Goal: Task Accomplishment & Management: Complete application form

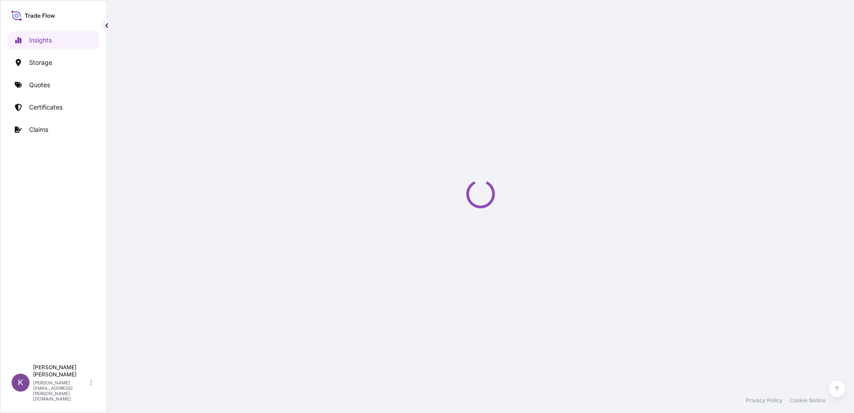
select select "2025"
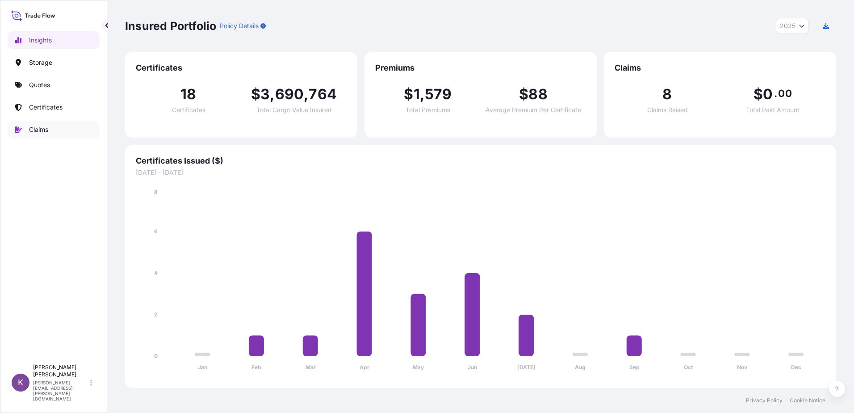
click at [41, 128] on p "Claims" at bounding box center [38, 129] width 19 height 9
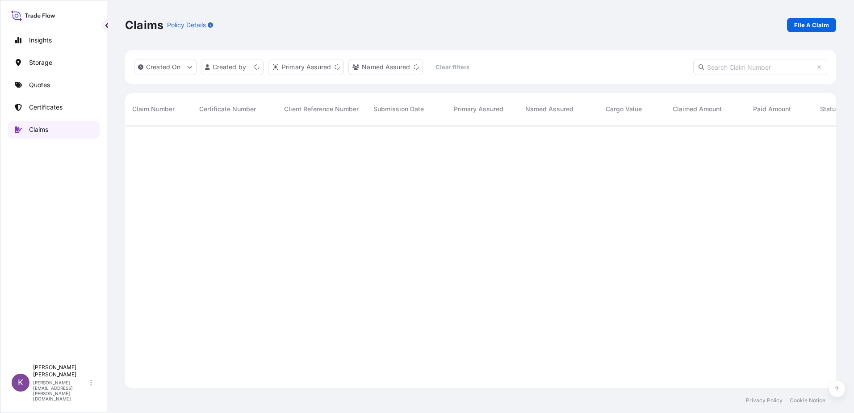
scroll to position [261, 704]
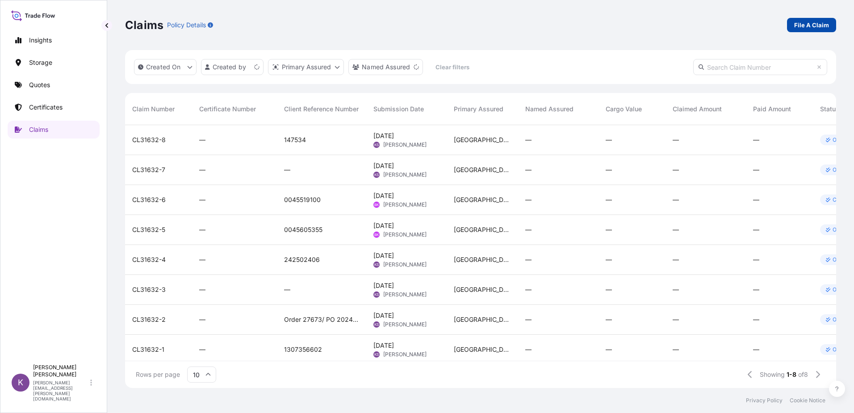
click at [800, 24] on p "File A Claim" at bounding box center [811, 25] width 35 height 9
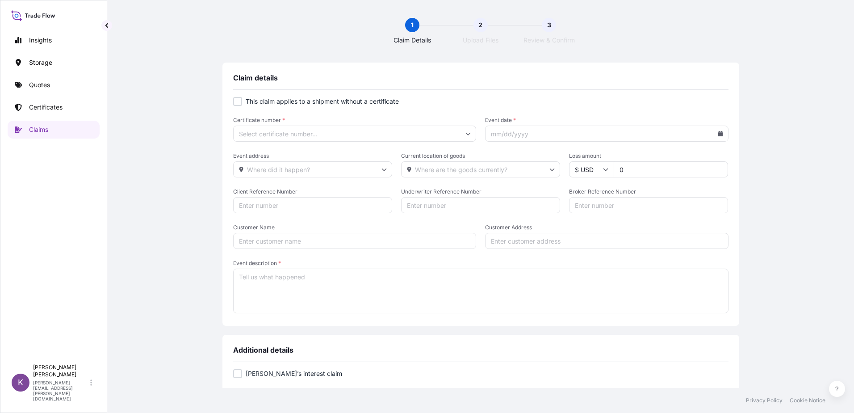
click at [238, 105] on div at bounding box center [237, 101] width 9 height 9
checkbox input "true"
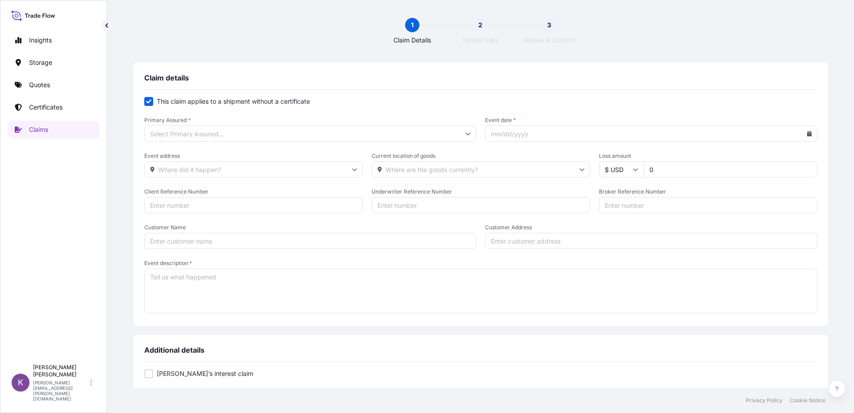
click at [296, 132] on input "Primary Assured *" at bounding box center [310, 133] width 332 height 16
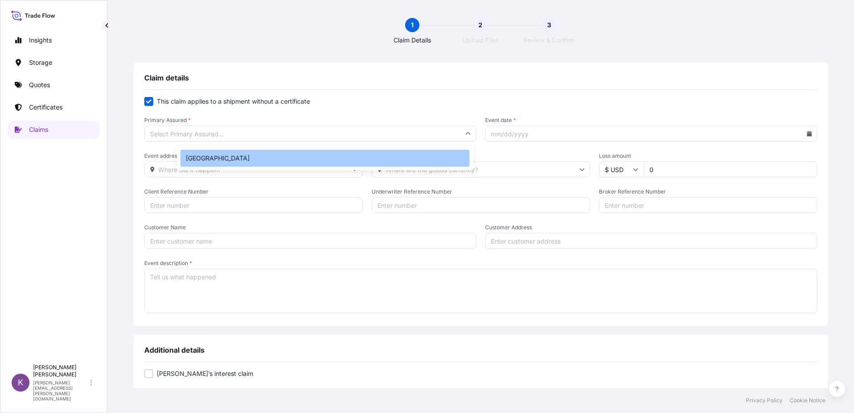
click at [285, 153] on div "Philadelphia" at bounding box center [324, 158] width 289 height 17
type input "Philadelphia"
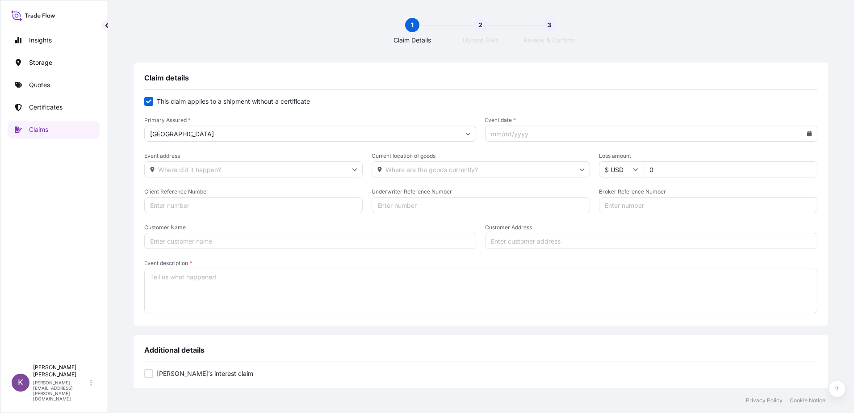
click at [776, 139] on input "Event date *" at bounding box center [651, 133] width 332 height 16
click at [766, 133] on input "Event date *" at bounding box center [651, 133] width 332 height 16
click at [806, 133] on icon at bounding box center [808, 133] width 5 height 5
click at [738, 161] on button at bounding box center [735, 159] width 14 height 14
click at [657, 266] on button "26" at bounding box center [658, 264] width 14 height 14
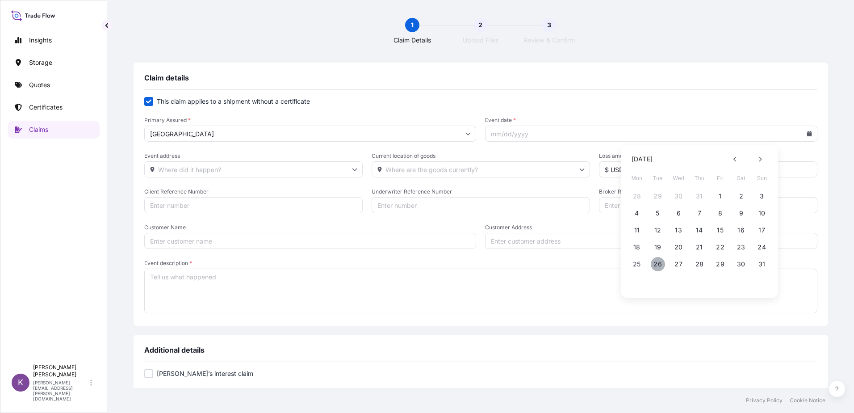
type input "08/26/2025"
click at [646, 171] on input "0" at bounding box center [730, 169] width 174 height 16
type input "60500"
click at [278, 204] on input "Client Reference Number" at bounding box center [253, 205] width 218 height 16
click at [652, 206] on input "Broker Reference Number" at bounding box center [708, 205] width 218 height 16
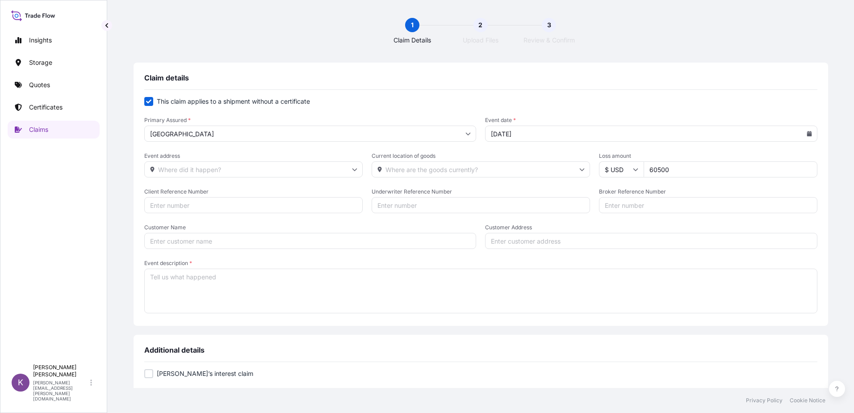
paste input "US1322768750"
type input "US1322768750"
click at [196, 284] on textarea "Event description *" at bounding box center [480, 290] width 673 height 45
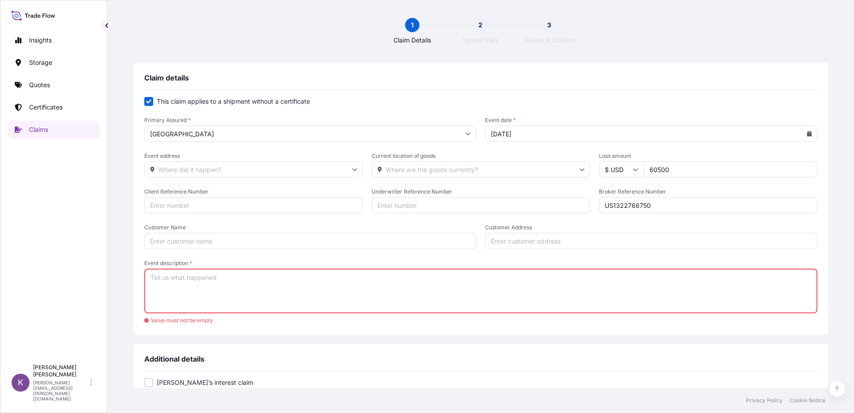
click at [375, 284] on textarea "Event description *" at bounding box center [480, 290] width 673 height 45
paste textarea "The documents for US1322768750 were created and dispatched by EPIM 6/20/25 via …"
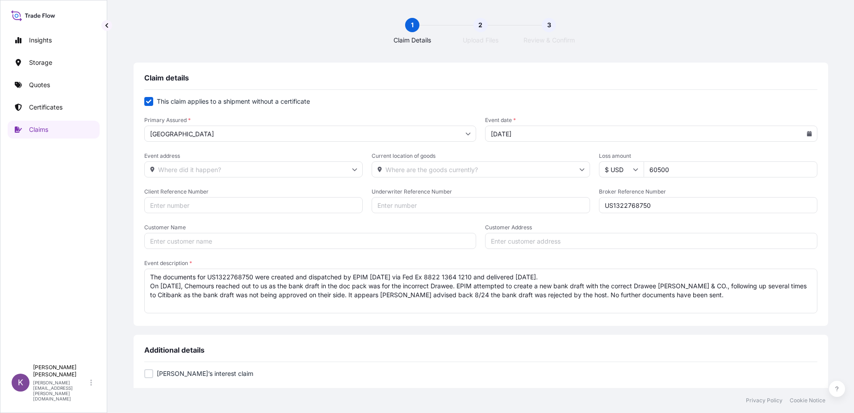
scroll to position [13, 0]
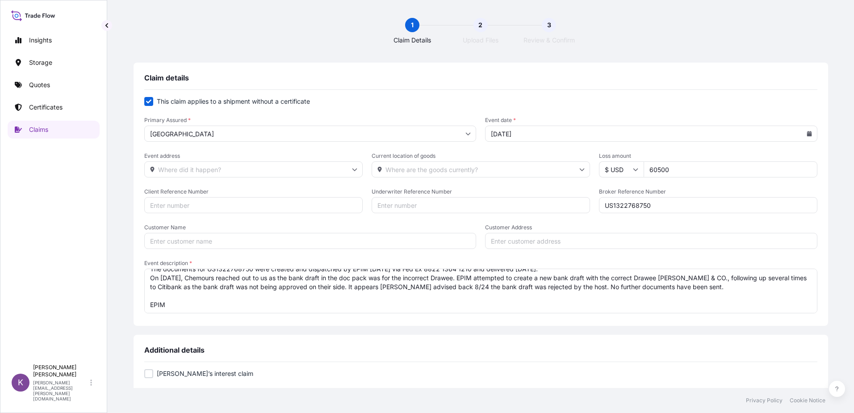
click at [225, 310] on textarea "The documents for US1322768750 were created and dispatched by EPIM 6/20/25 via …" at bounding box center [480, 290] width 673 height 45
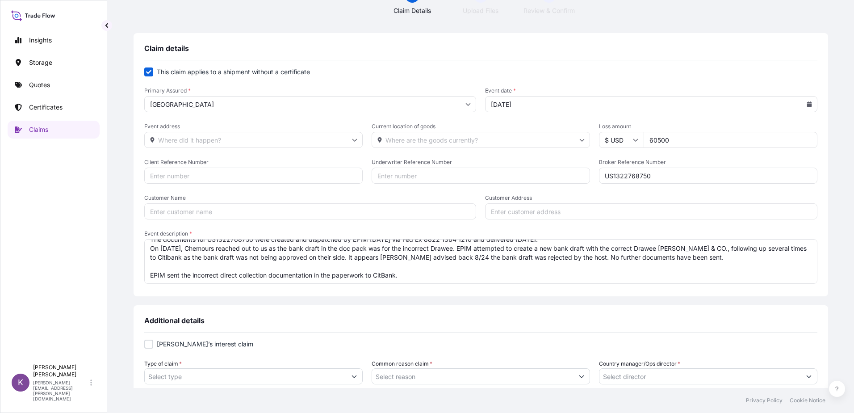
scroll to position [89, 0]
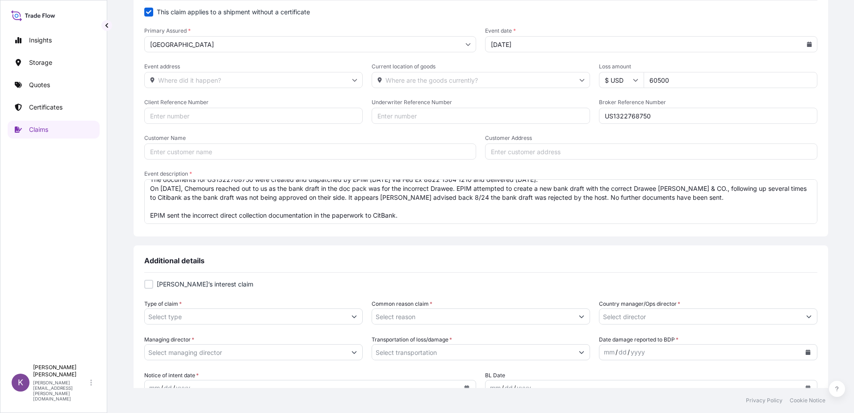
type textarea "The documents for US1322768750 were created and dispatched by EPIM 6/20/25 via …"
click at [153, 284] on div at bounding box center [148, 283] width 9 height 9
checkbox input "true"
click at [362, 312] on button "Show suggestions" at bounding box center [354, 316] width 16 height 16
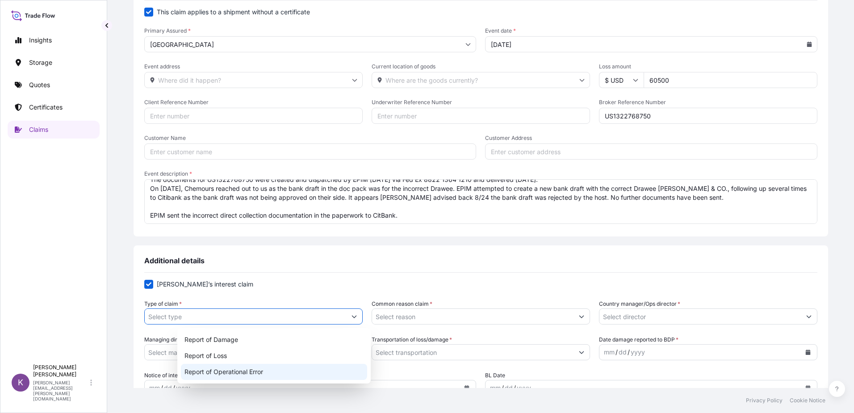
click at [308, 368] on div "Report of Operational Error" at bounding box center [274, 371] width 186 height 16
type input "Report of Operational Error"
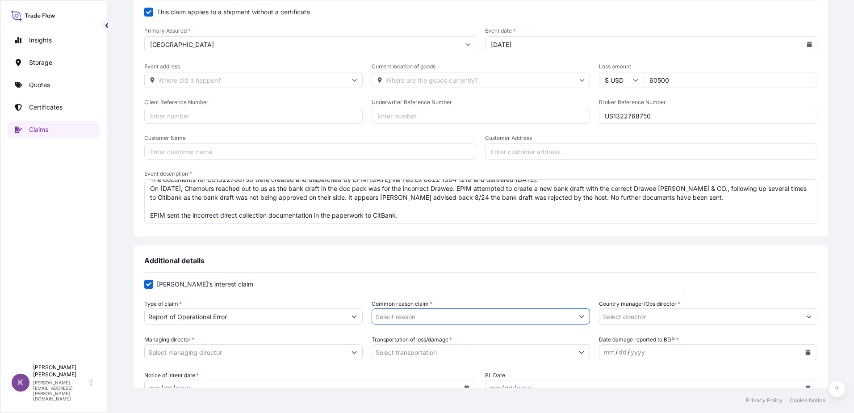
click at [431, 319] on input "Common reason claim *" at bounding box center [472, 316] width 201 height 16
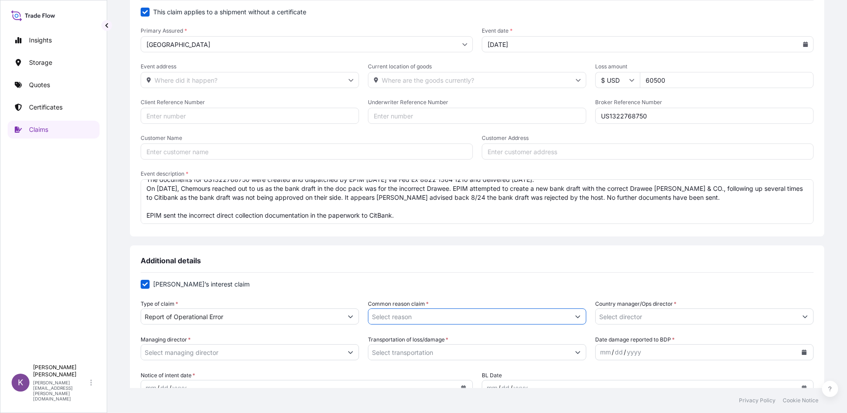
click at [570, 314] on button "Show suggestions" at bounding box center [578, 316] width 16 height 16
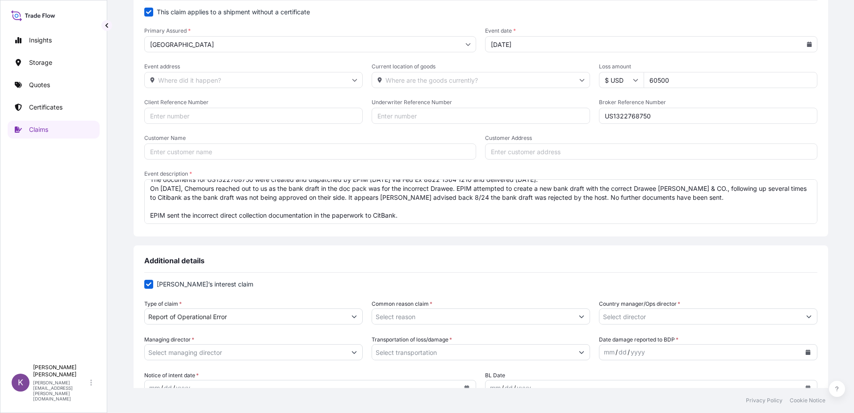
drag, startPoint x: 446, startPoint y: 370, endPoint x: 401, endPoint y: 303, distance: 80.9
click at [399, 304] on label "Common reason claim *" at bounding box center [401, 303] width 61 height 9
click at [399, 308] on input "Common reason claim *" at bounding box center [472, 316] width 201 height 16
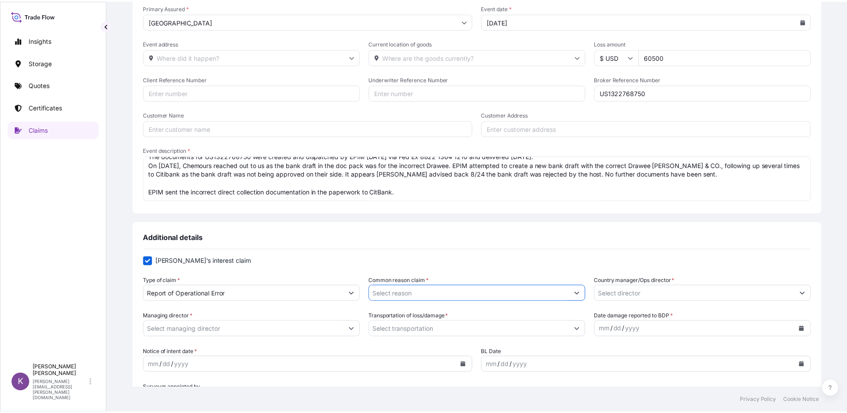
scroll to position [179, 0]
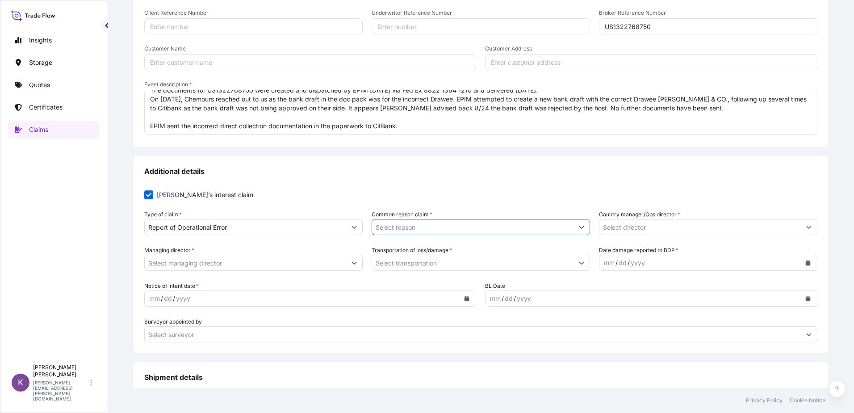
click at [571, 229] on div "Type of claim * Report of Operational Error Common reason claim * Country manag…" at bounding box center [480, 222] width 673 height 25
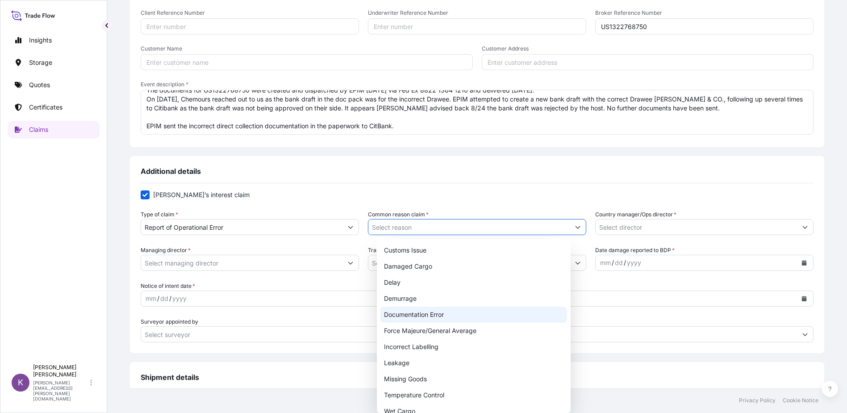
click at [407, 316] on div "Documentation Error" at bounding box center [473, 314] width 186 height 16
type input "Documentation Error"
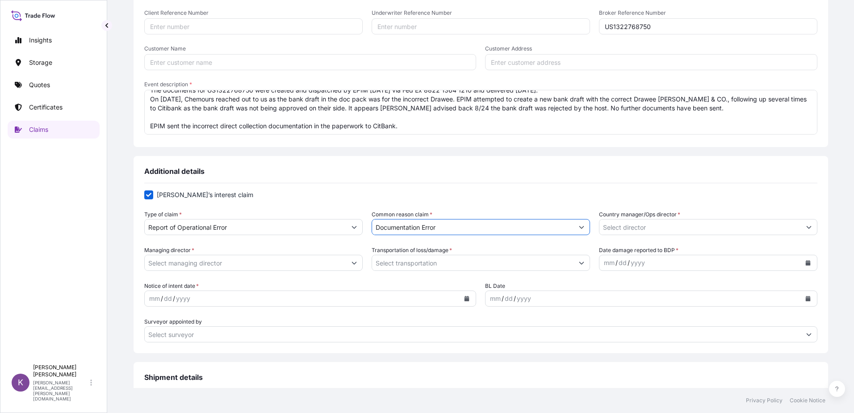
click at [801, 229] on button "Show suggestions" at bounding box center [809, 227] width 16 height 16
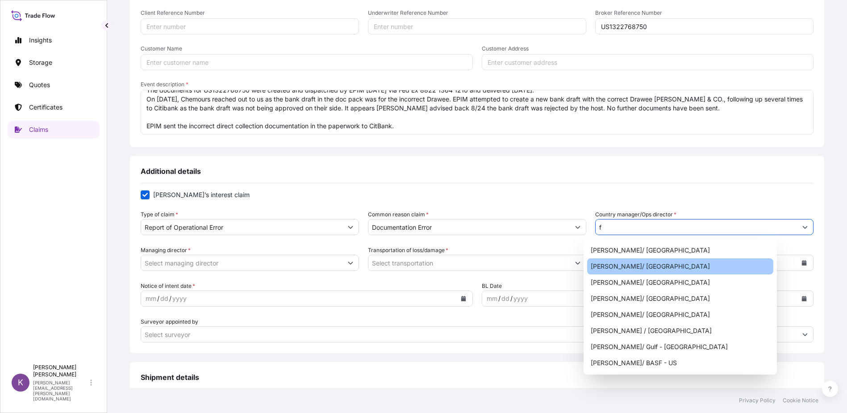
scroll to position [0, 0]
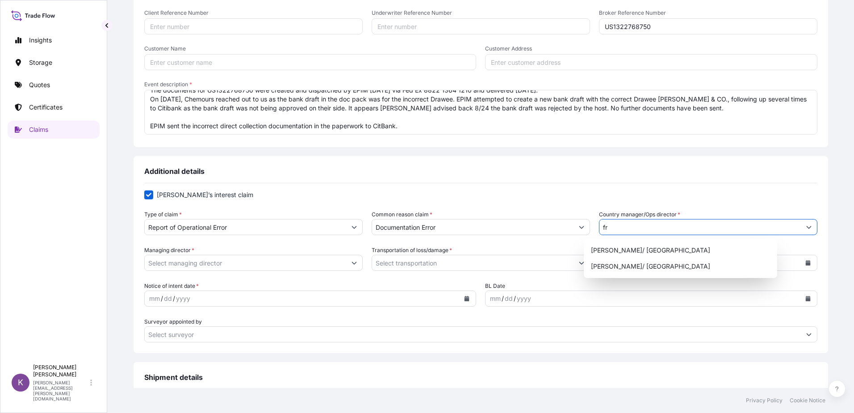
type input "f"
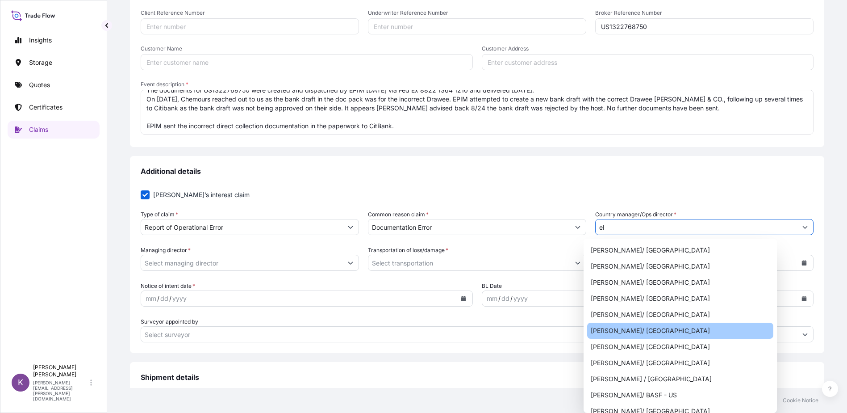
type input "e"
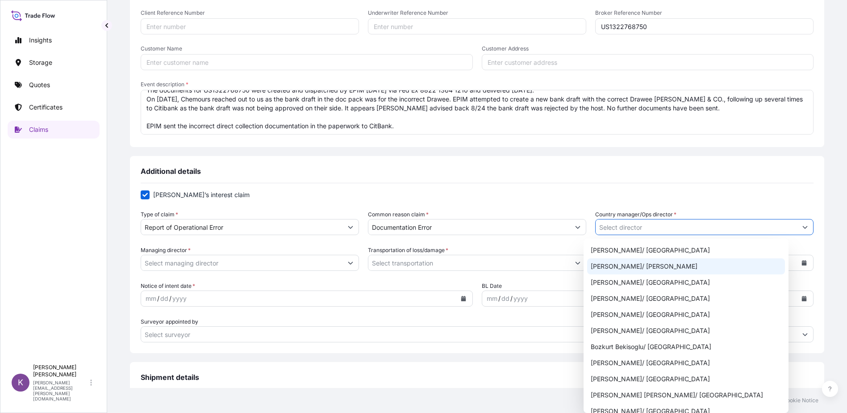
click at [624, 268] on div "Al Lipscomb/ DuPont" at bounding box center [686, 266] width 198 height 16
type input "Al Lipscomb/ DuPont"
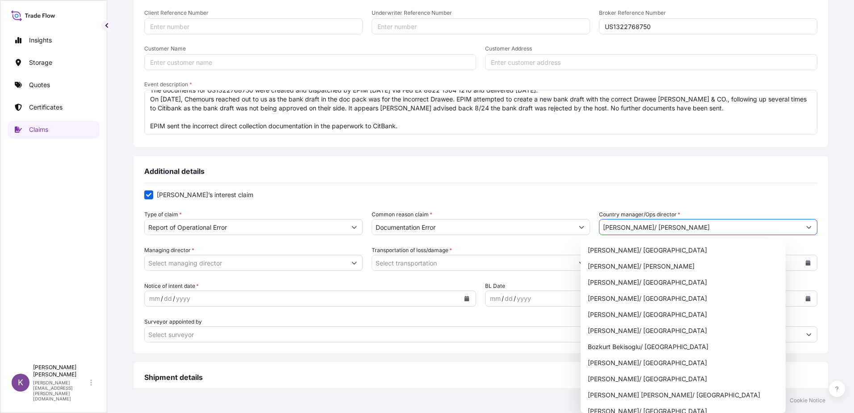
click at [806, 225] on icon "Show suggestions" at bounding box center [808, 226] width 5 height 5
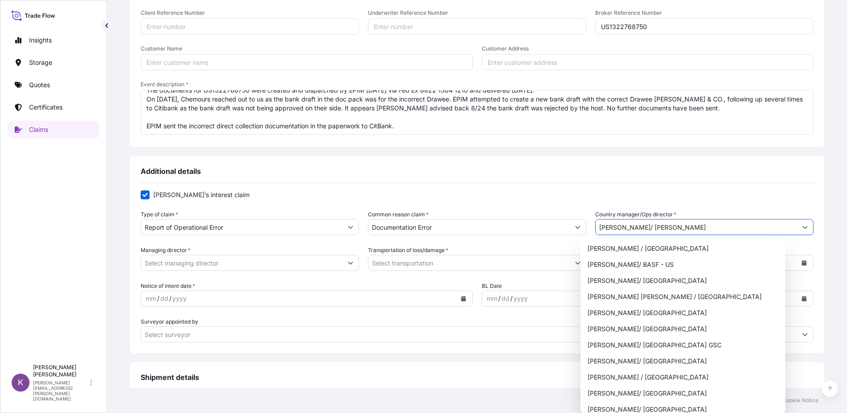
scroll to position [616, 0]
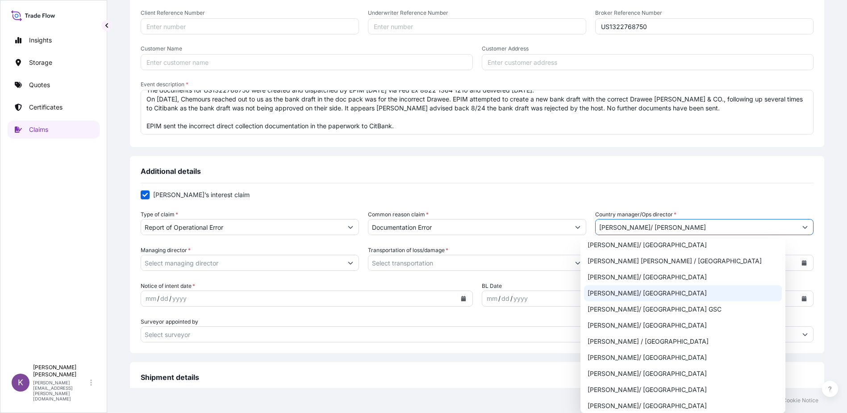
click at [467, 327] on input "Surveyor appointed by" at bounding box center [469, 334] width 656 height 16
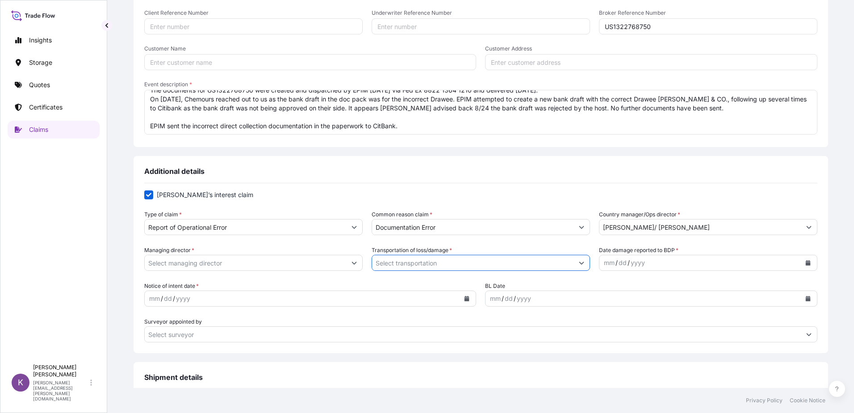
click at [456, 262] on input "Transportation of loss/damage *" at bounding box center [472, 262] width 201 height 16
click at [573, 265] on button "Show suggestions" at bounding box center [581, 262] width 16 height 16
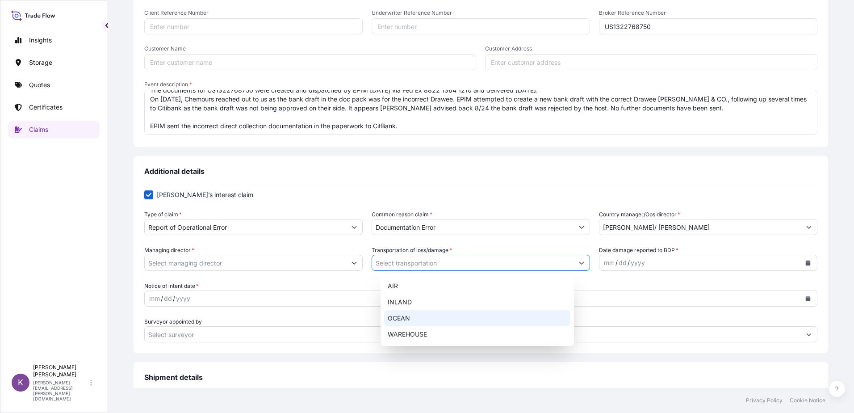
click at [510, 314] on div "OCEAN" at bounding box center [477, 318] width 186 height 16
type input "OCEAN"
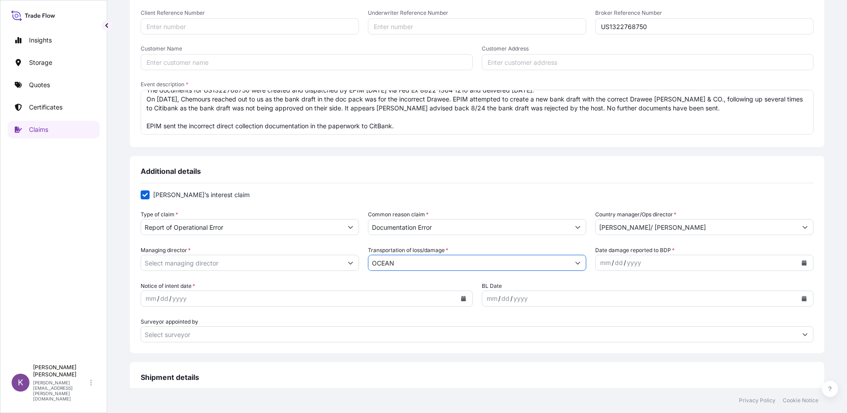
click at [359, 260] on div at bounding box center [250, 262] width 218 height 16
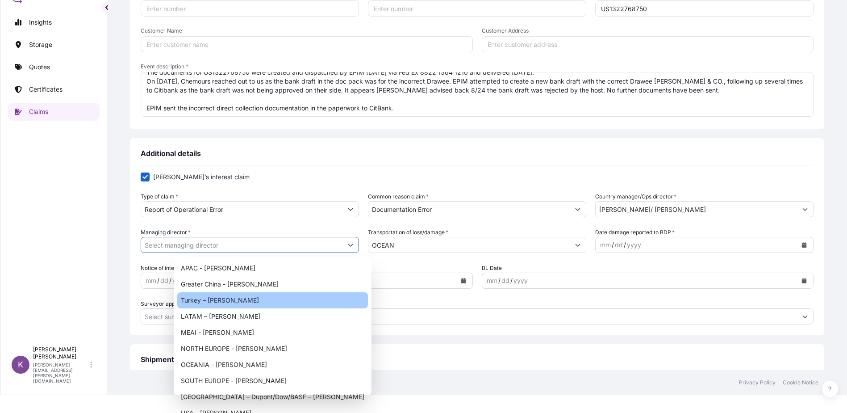
scroll to position [0, 0]
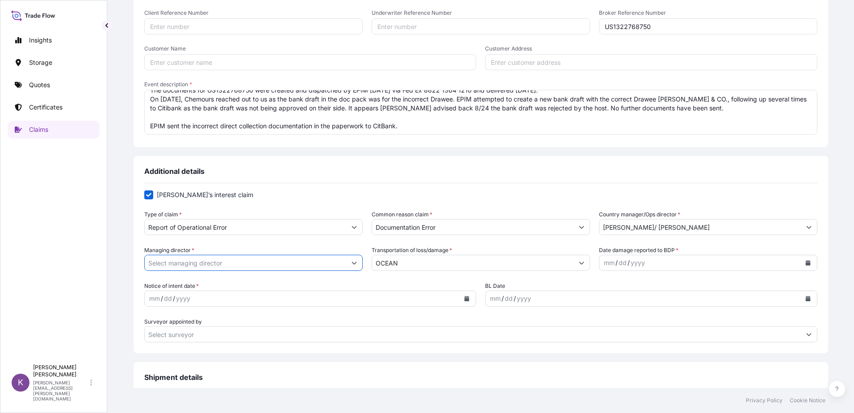
click at [363, 264] on div at bounding box center [253, 262] width 218 height 16
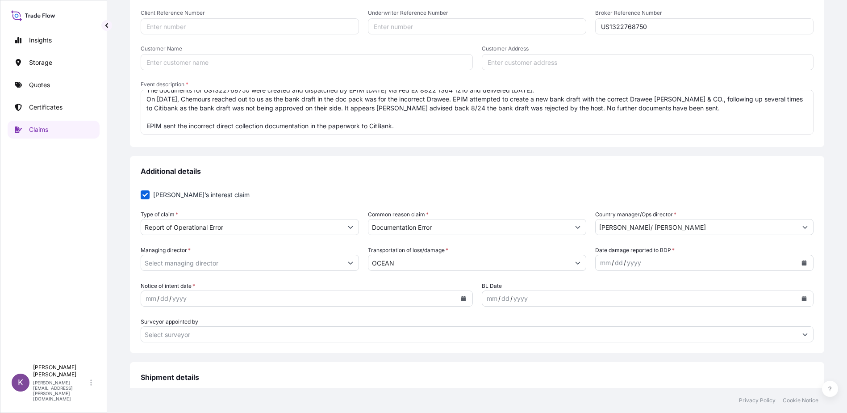
click at [359, 259] on button "Show suggestions" at bounding box center [350, 262] width 16 height 16
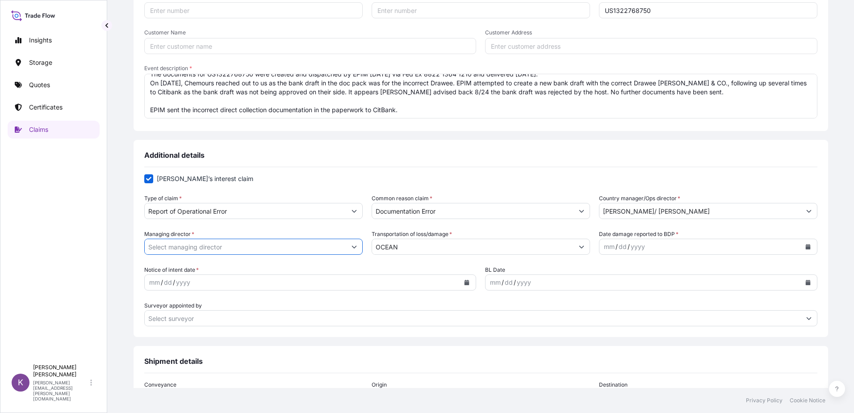
scroll to position [223, 0]
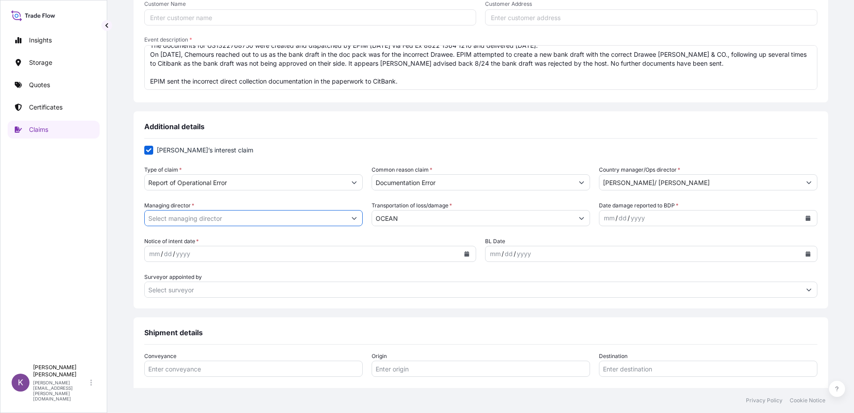
click at [468, 253] on button "Calendar" at bounding box center [466, 253] width 14 height 14
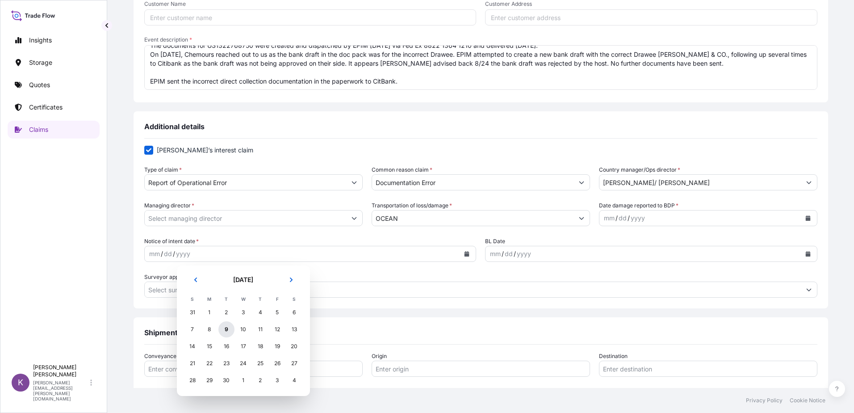
click at [224, 330] on div "9" at bounding box center [226, 329] width 16 height 16
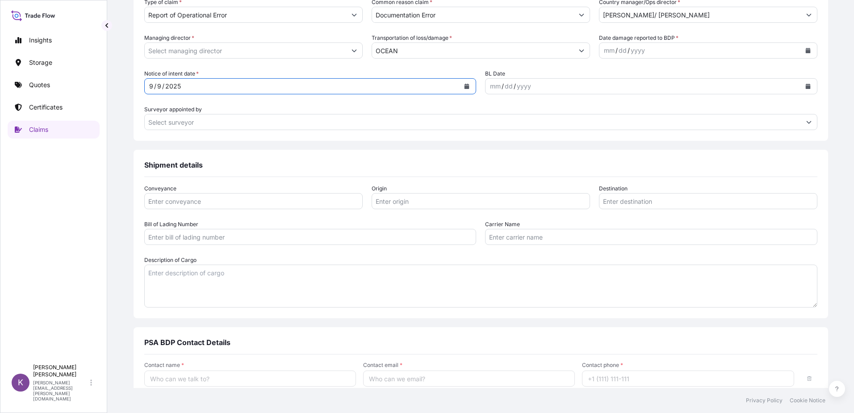
scroll to position [452, 0]
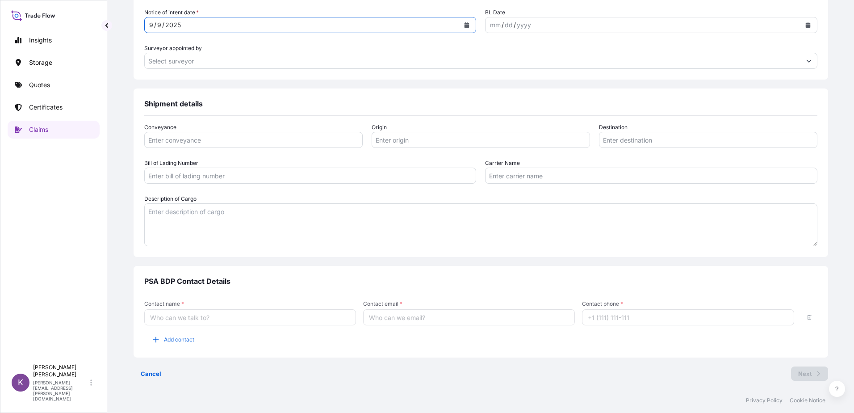
click at [250, 317] on input "Contact name *" at bounding box center [250, 317] width 212 height 16
type input "Kenneth Swierczewski"
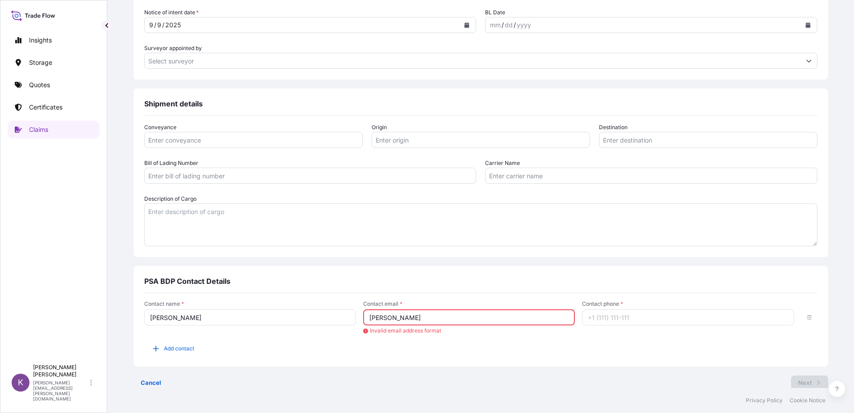
type input "kenneth.swierczewski@psabdp.com"
type input "12678723985"
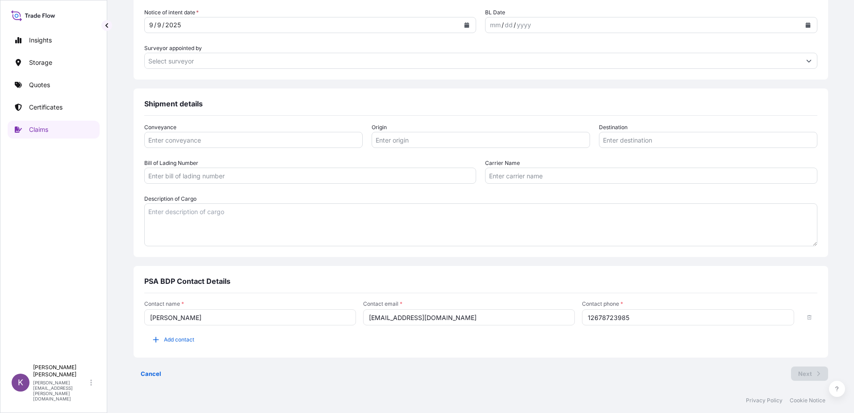
drag, startPoint x: 515, startPoint y: 317, endPoint x: 229, endPoint y: 298, distance: 286.4
click at [231, 300] on div "Contact name * Kenneth Swierczewski Contact email * kennethswierczewski@gmail.c…" at bounding box center [480, 312] width 673 height 25
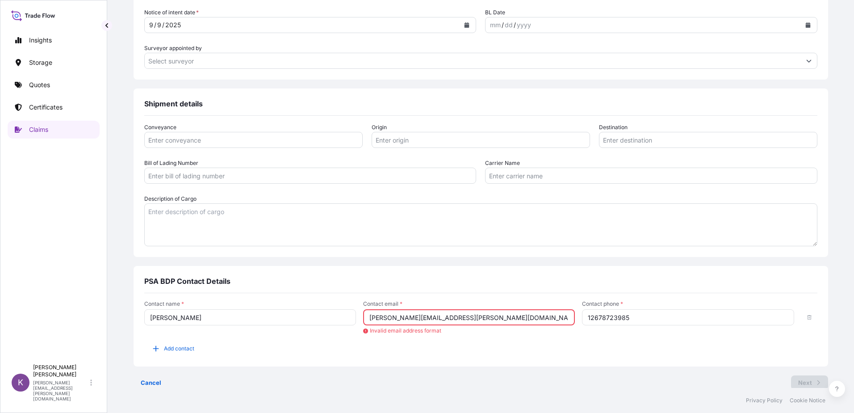
type input "kennethswierczewski@gmail.com"
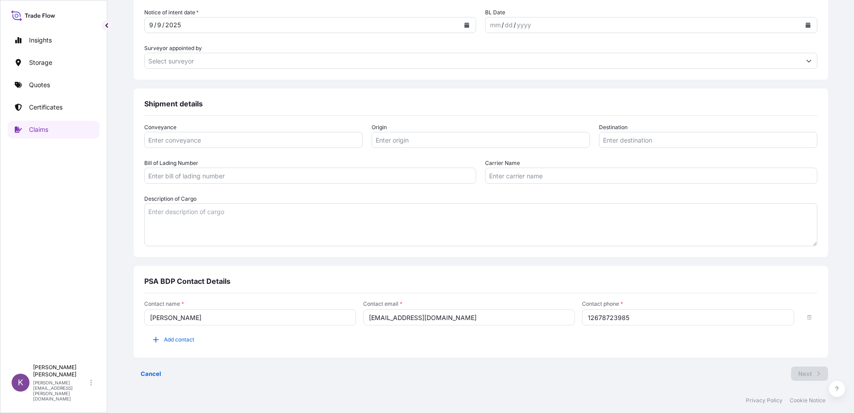
drag, startPoint x: 623, startPoint y: 315, endPoint x: 481, endPoint y: 322, distance: 142.1
click at [481, 322] on div "Contact name * Kenneth Swierczewski Contact email * kennethswierczewski@gmail.c…" at bounding box center [480, 312] width 673 height 25
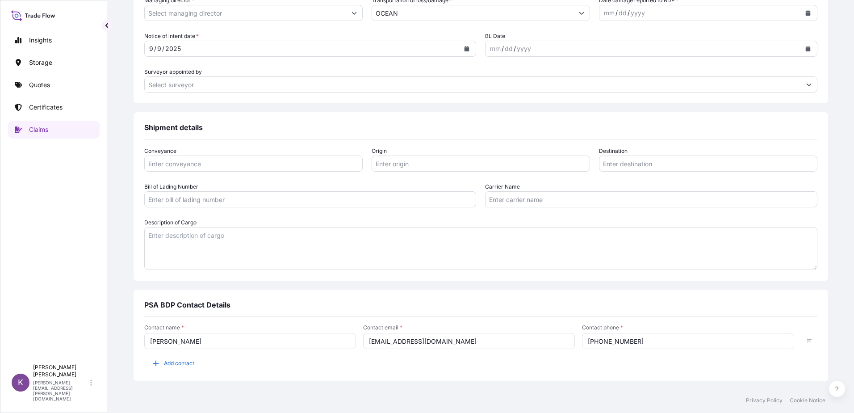
scroll to position [363, 0]
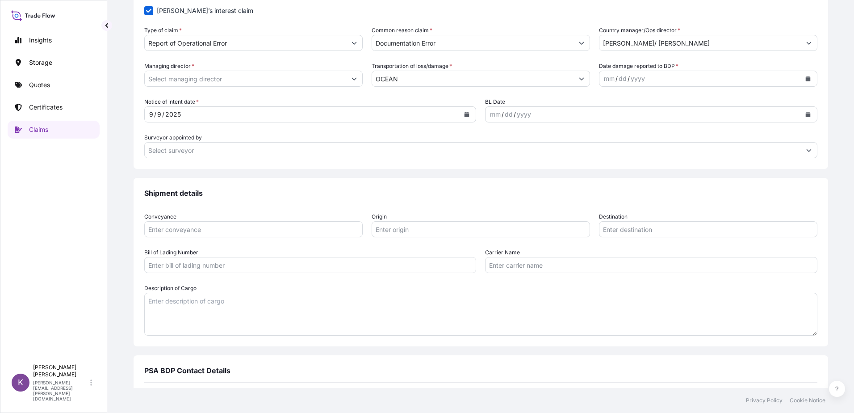
type input "215-629-4519"
click at [352, 336] on div "Conveyance Origin Destination Bill of Lading Number Carrier Name Description of…" at bounding box center [480, 278] width 673 height 147
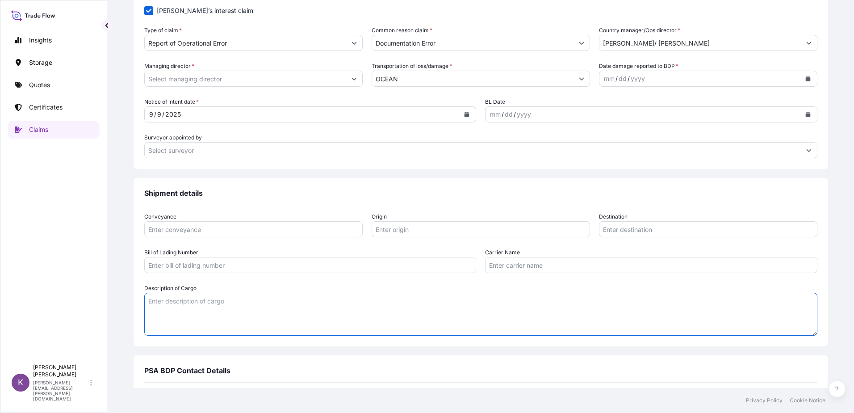
click at [375, 326] on textarea "Description of Cargo" at bounding box center [480, 313] width 673 height 43
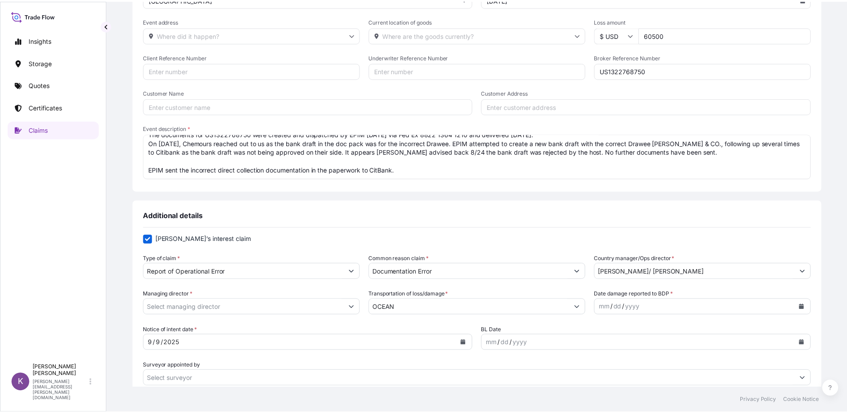
scroll to position [139, 0]
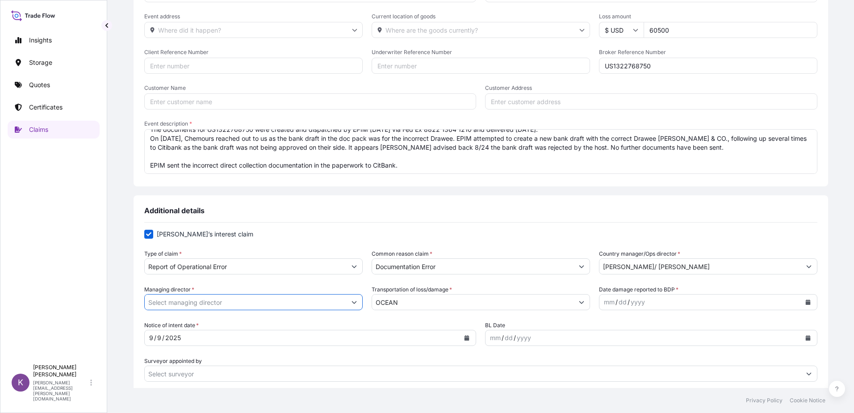
click at [279, 296] on input "Managing director *" at bounding box center [245, 302] width 201 height 16
click at [362, 302] on button "Show suggestions" at bounding box center [354, 302] width 16 height 16
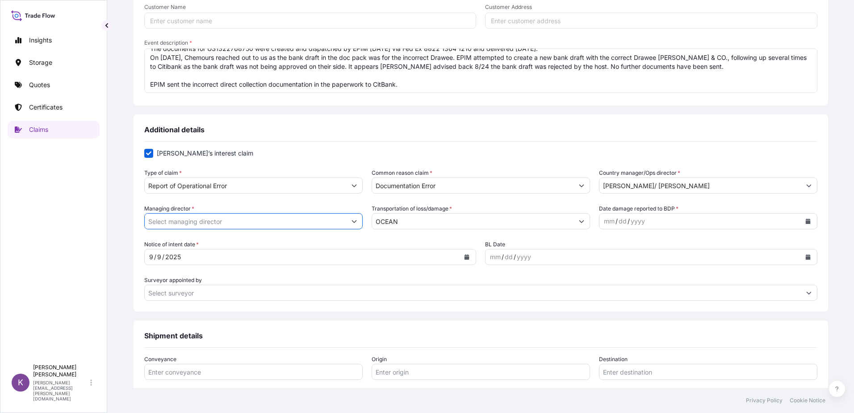
scroll to position [318, 0]
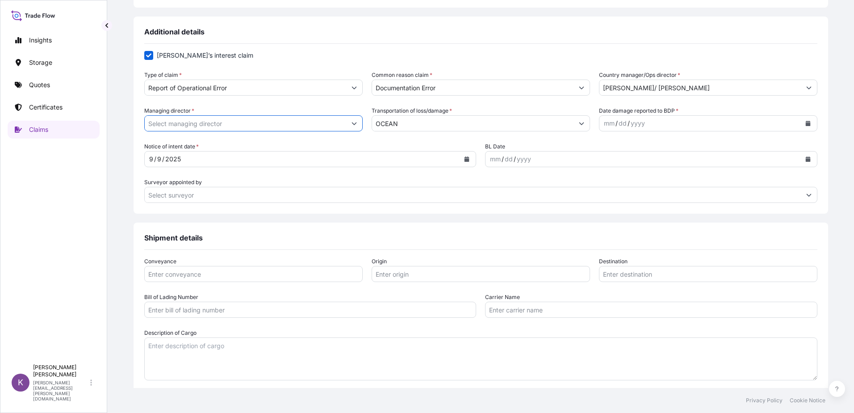
click at [357, 123] on icon "Show suggestions" at bounding box center [353, 123] width 5 height 5
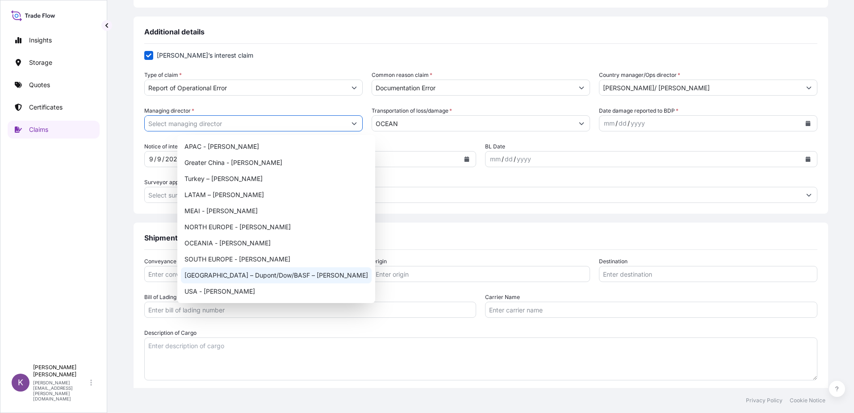
click at [275, 276] on div "USA – Dupont/Dow/BASF – Jeff Orfe" at bounding box center [276, 275] width 191 height 16
type input "USA – Dupont/Dow/BASF – Jeff Orfe"
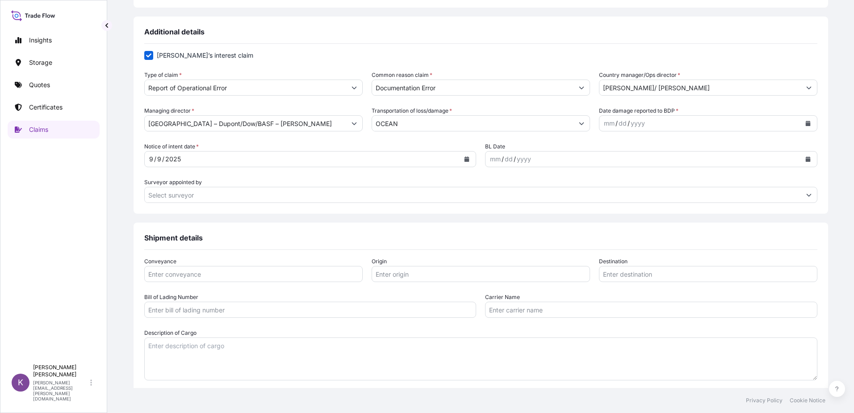
click at [755, 229] on div "Shipment details Conveyance Origin Destination Bill of Lading Number Carrier Na…" at bounding box center [480, 306] width 694 height 168
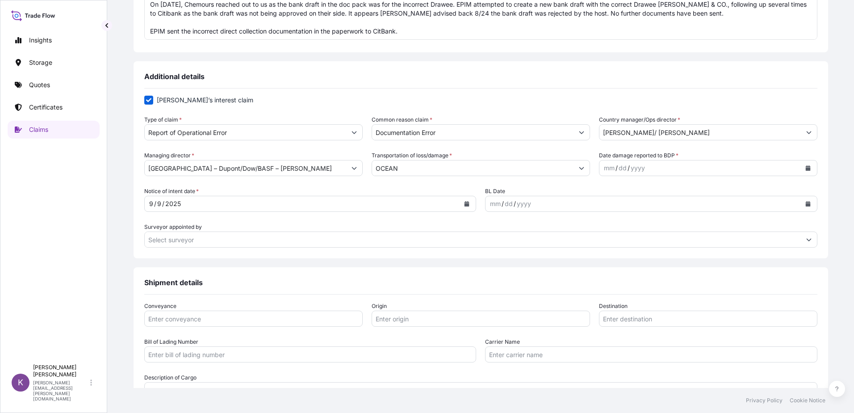
click at [801, 167] on button "Calendar" at bounding box center [808, 168] width 14 height 14
click at [609, 195] on button "Previous" at bounding box center [602, 194] width 20 height 14
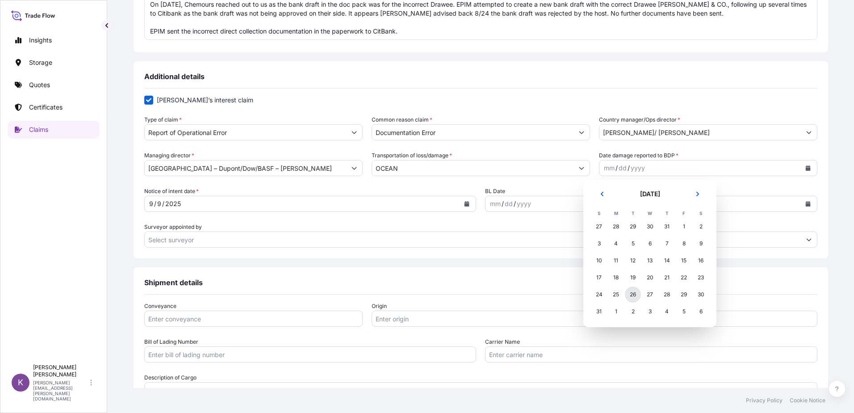
click at [629, 293] on div "26" at bounding box center [633, 294] width 16 height 16
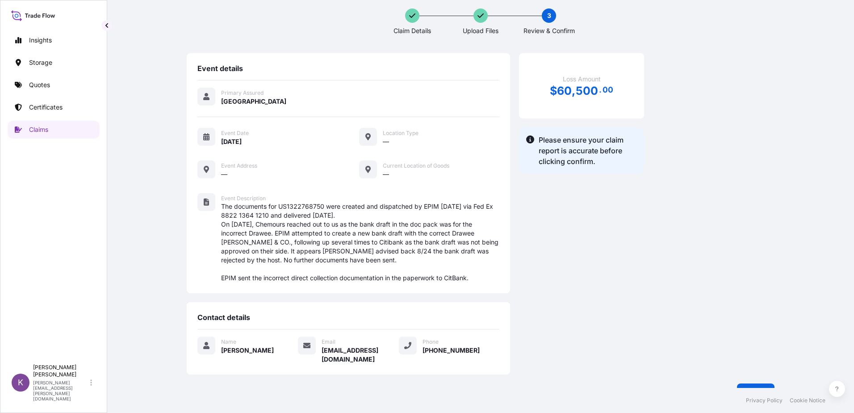
scroll to position [17, 0]
